Goal: Task Accomplishment & Management: Manage account settings

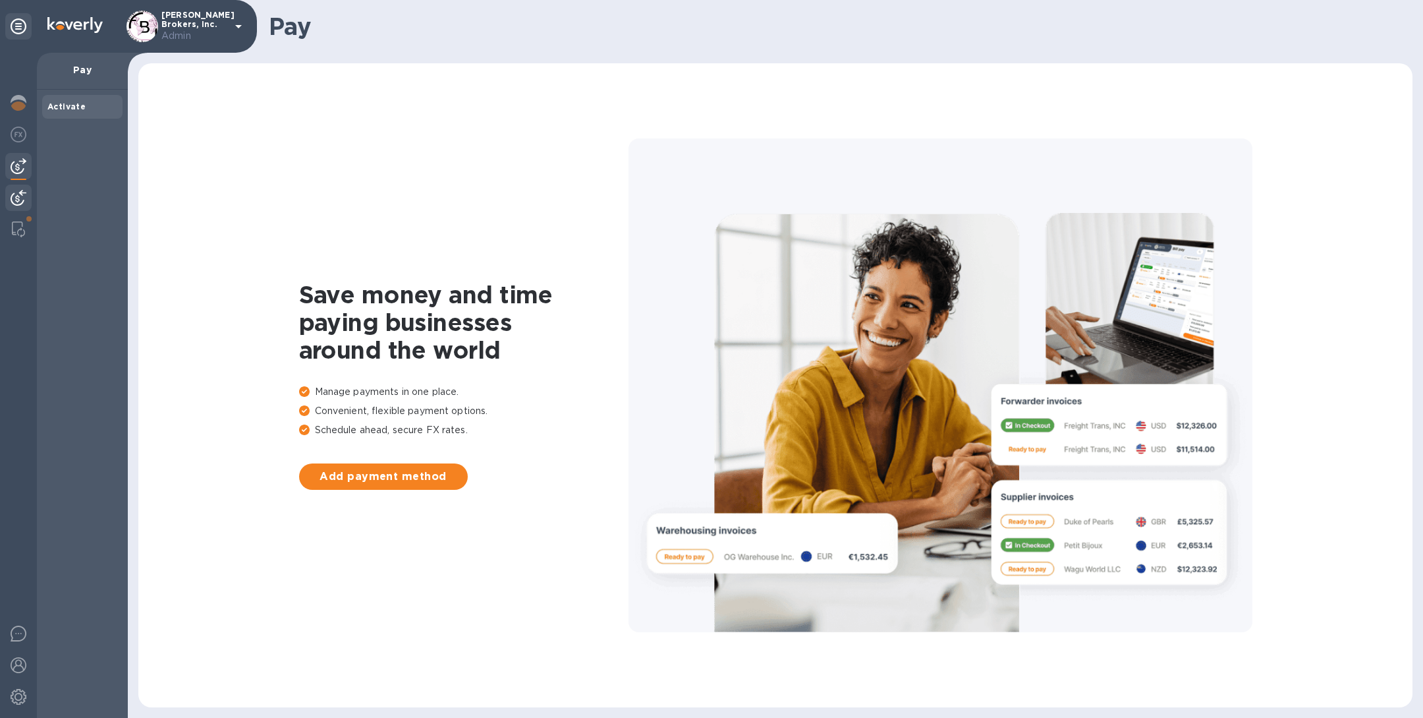
click at [19, 191] on img at bounding box center [19, 198] width 16 height 16
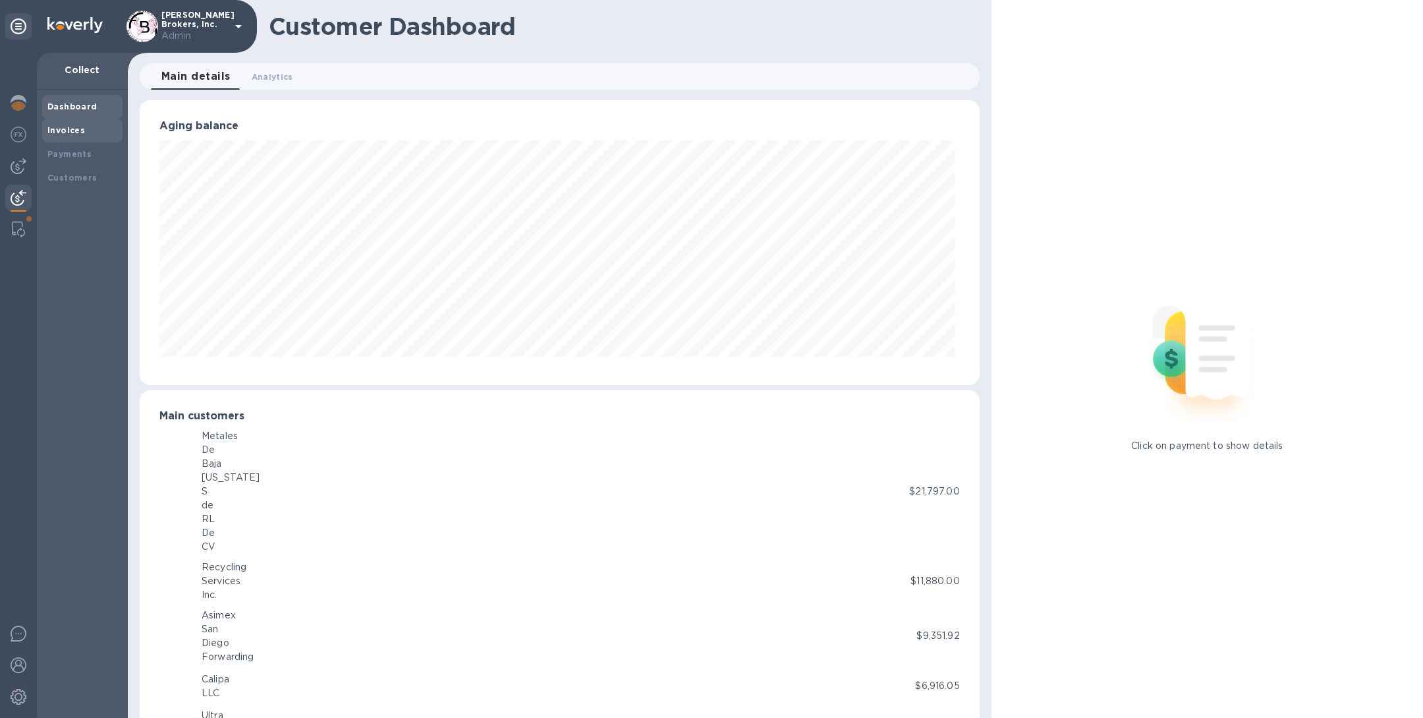
scroll to position [658599, 658049]
click at [87, 126] on div "Invoices" at bounding box center [82, 130] width 70 height 13
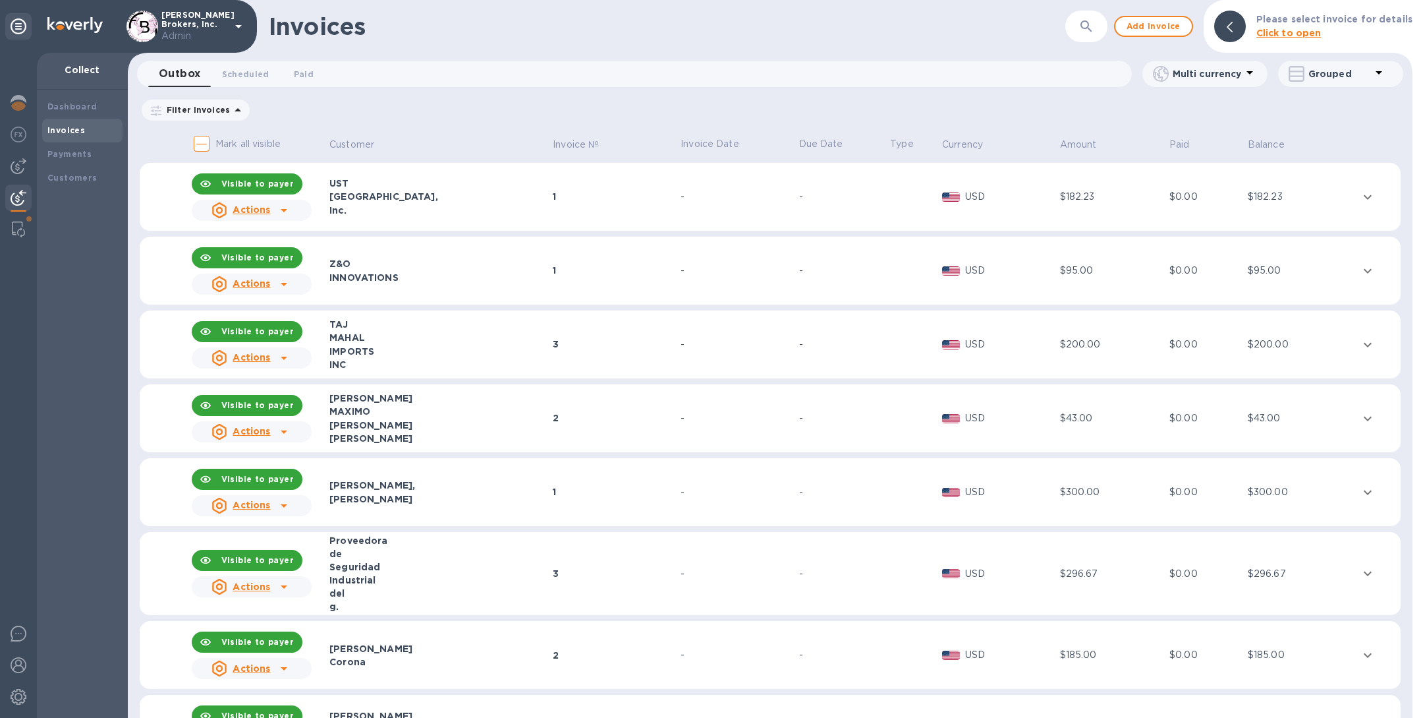
click at [1094, 20] on icon "button" at bounding box center [1087, 26] width 16 height 16
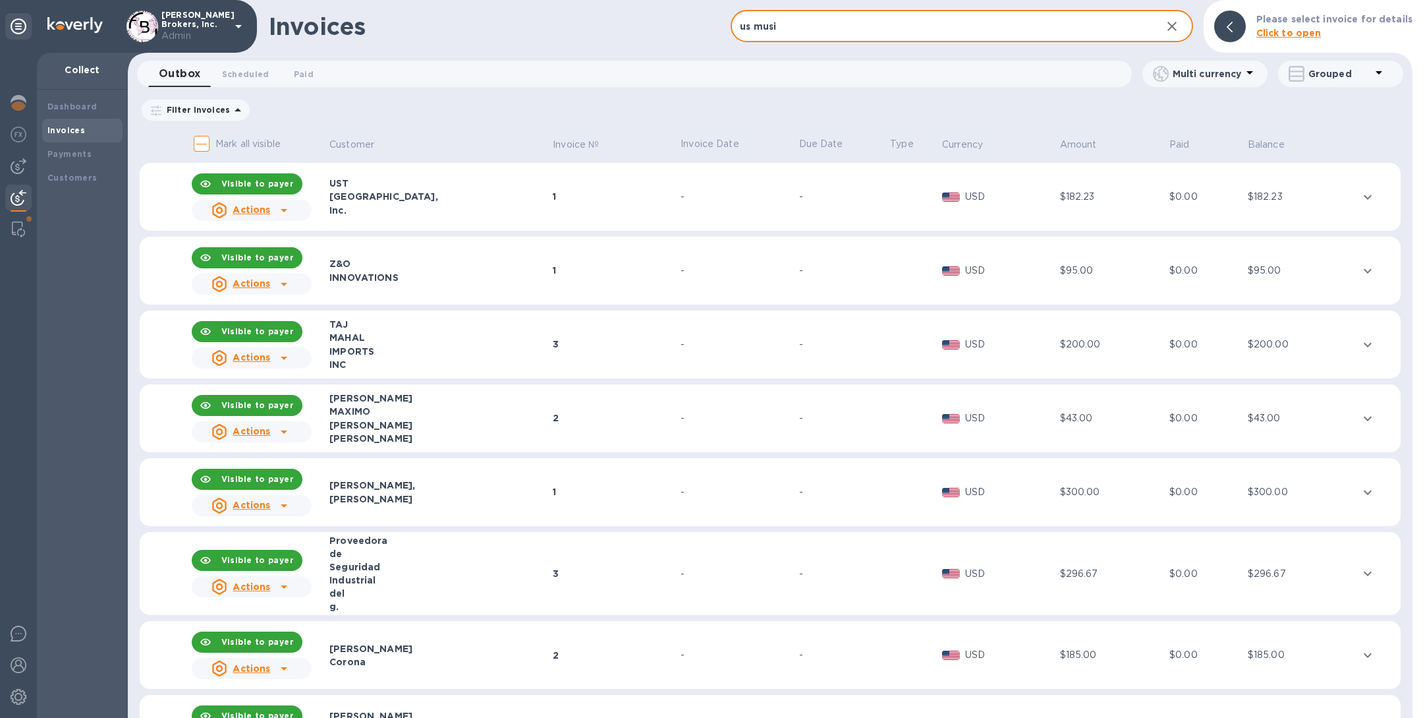
type input "us music"
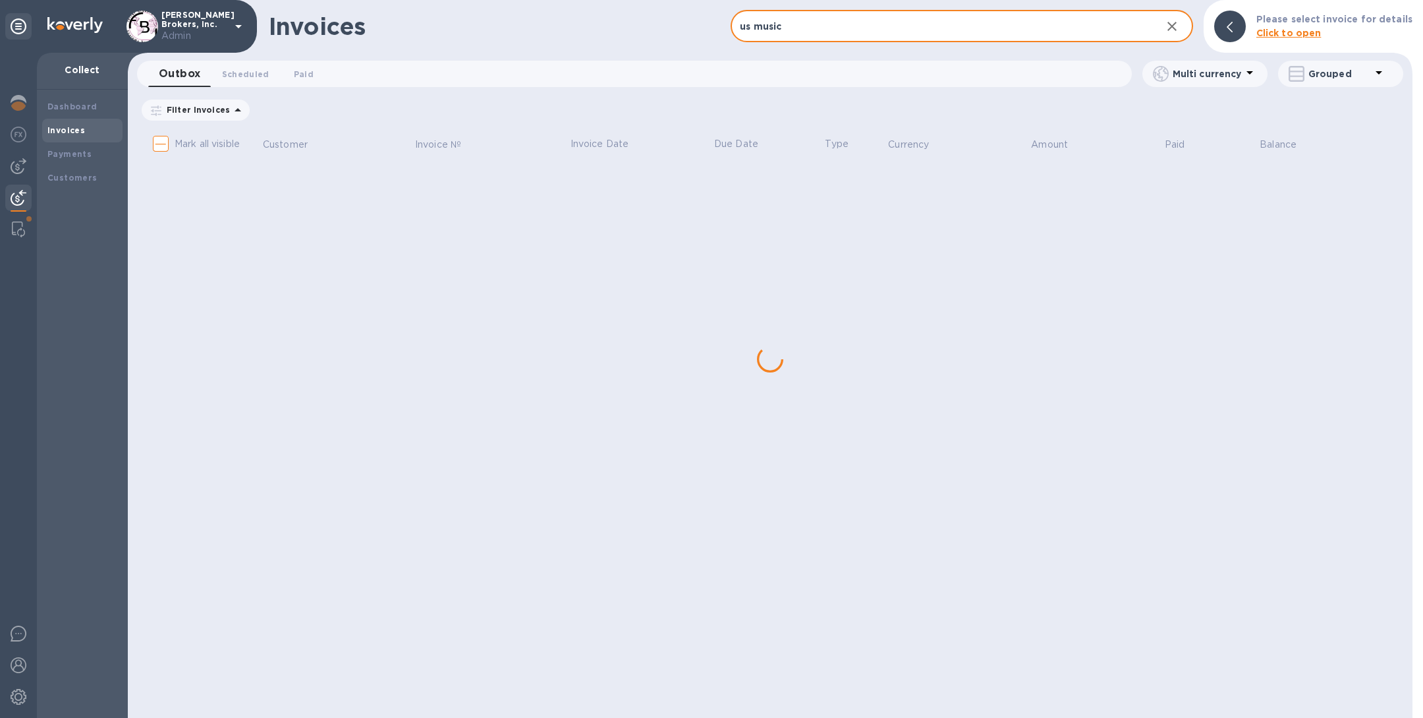
checkbox input "true"
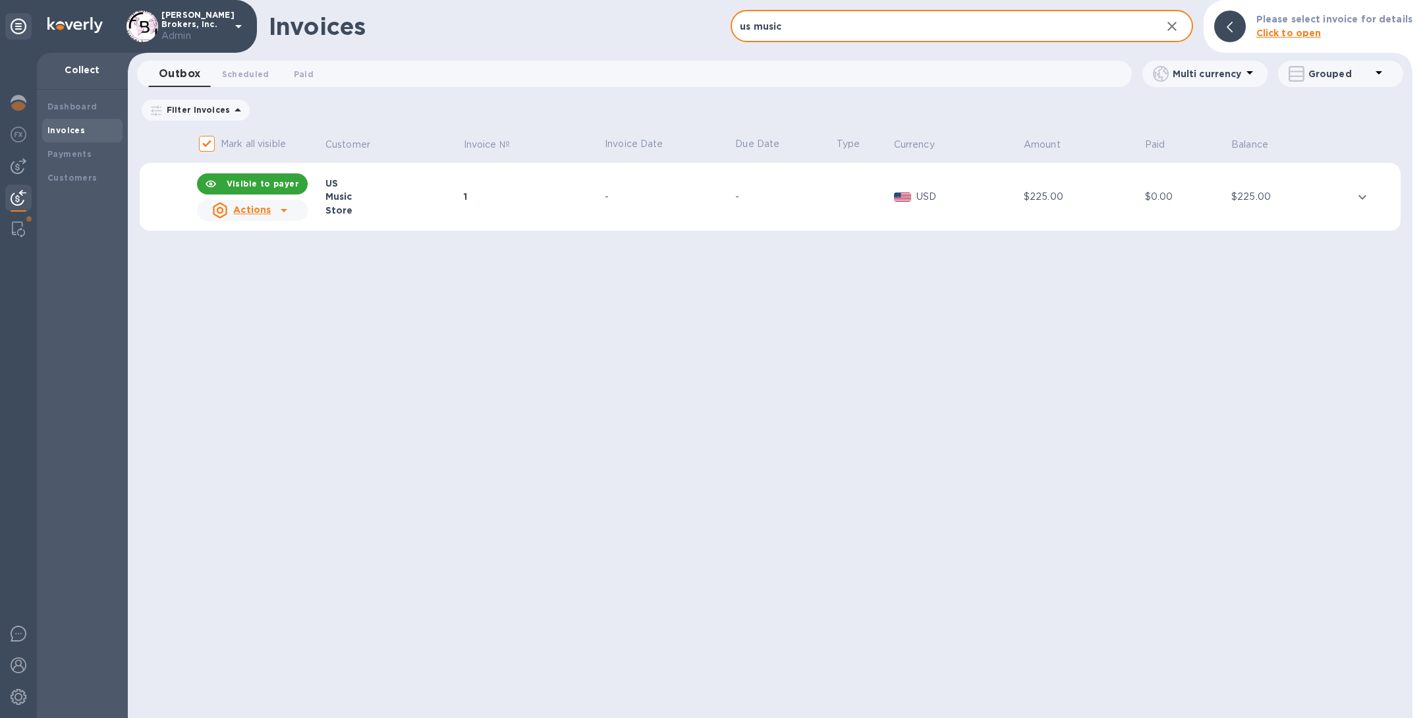
type input "us music"
click at [508, 216] on td "1" at bounding box center [532, 197] width 141 height 69
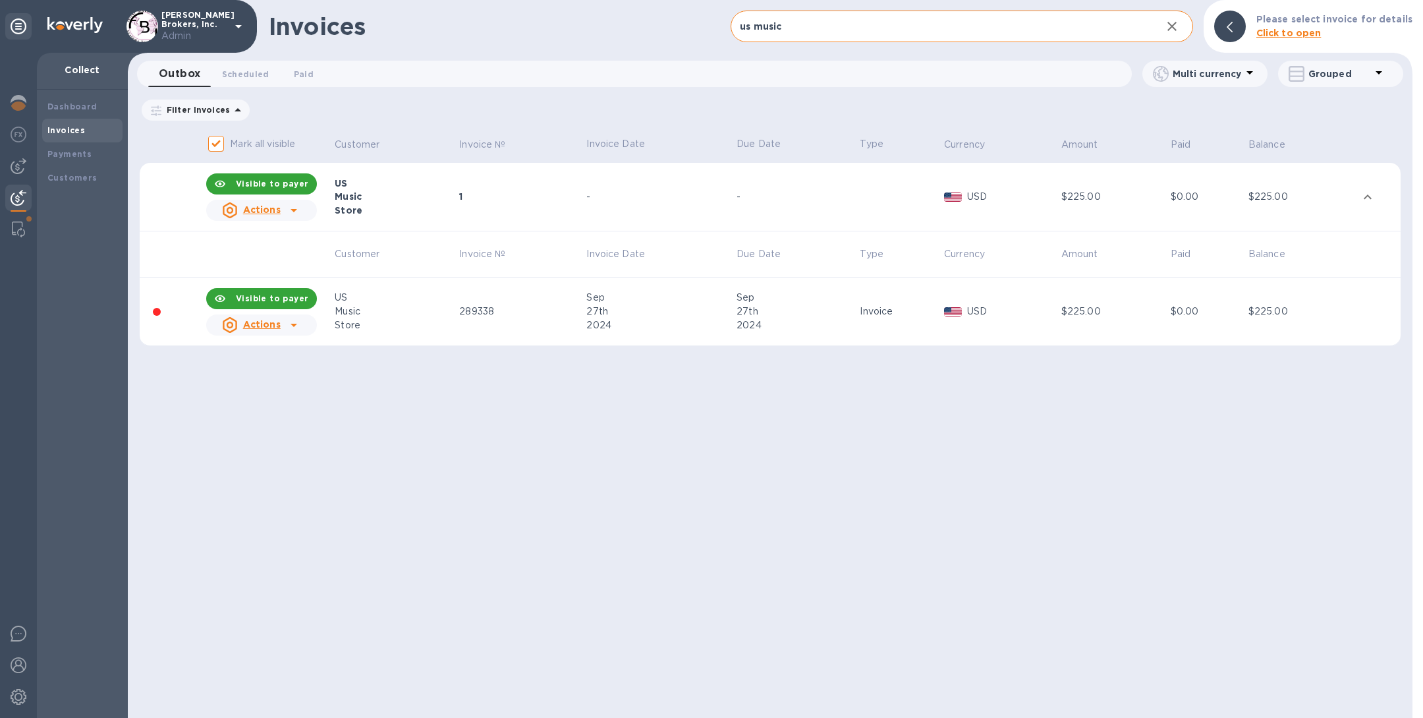
click at [251, 325] on u "Actions" at bounding box center [262, 324] width 38 height 11
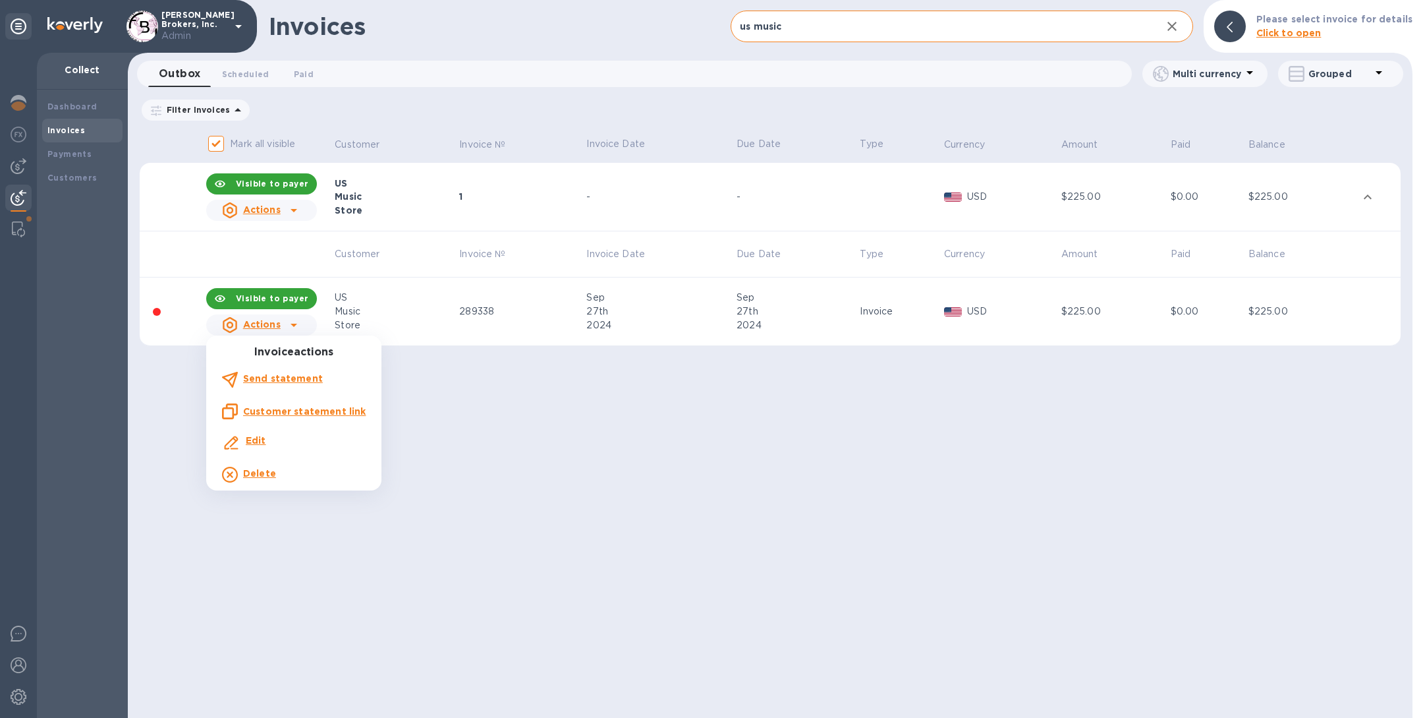
click at [277, 414] on u "Customer statement link" at bounding box center [304, 411] width 123 height 11
